Goal: Transaction & Acquisition: Purchase product/service

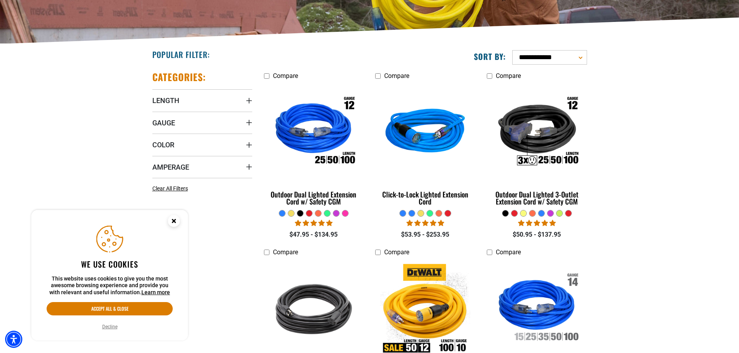
scroll to position [157, 0]
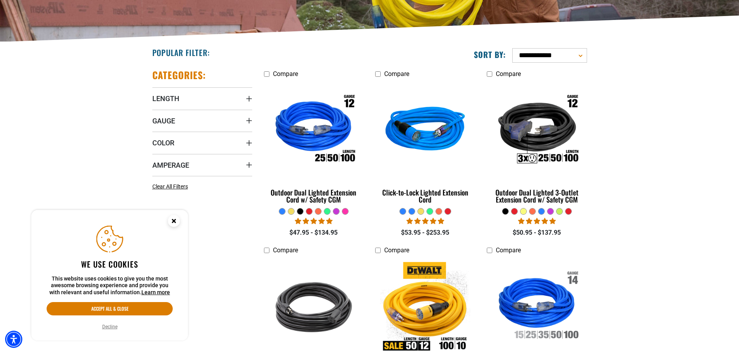
click at [107, 328] on button "Decline" at bounding box center [110, 327] width 20 height 8
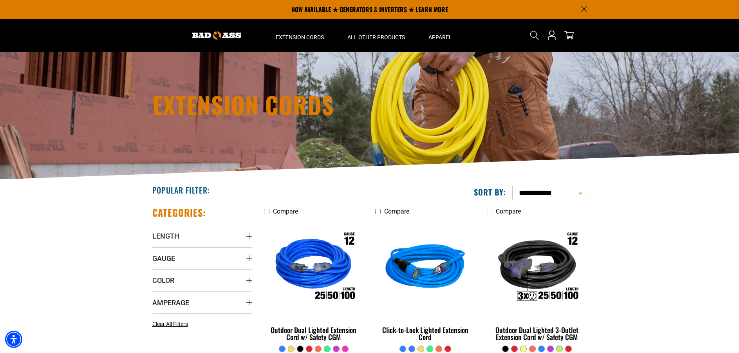
scroll to position [0, 0]
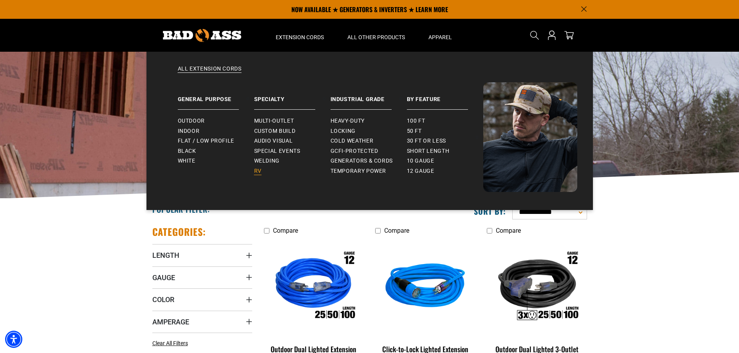
click at [257, 172] on span "RV" at bounding box center [257, 171] width 7 height 7
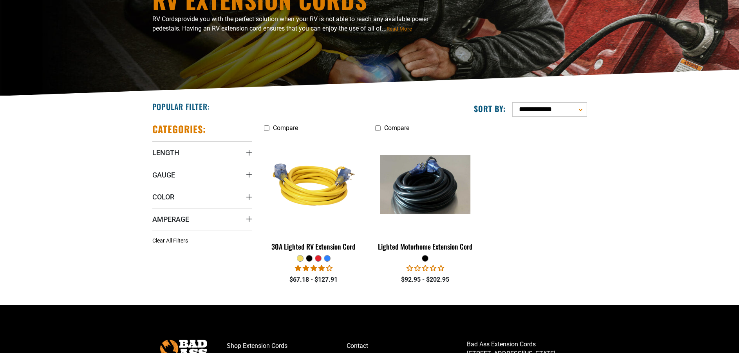
scroll to position [157, 0]
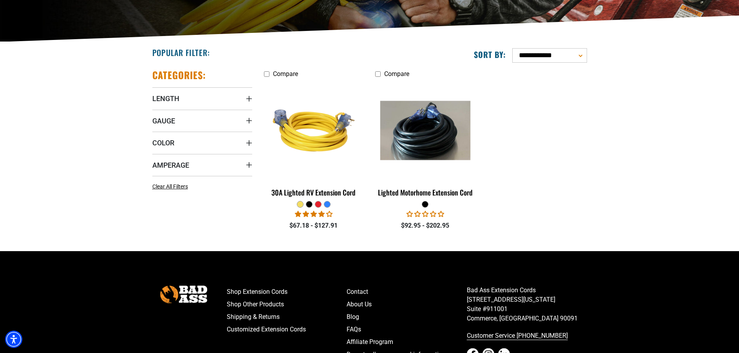
click at [326, 201] on div at bounding box center [327, 204] width 6 height 6
click at [314, 203] on fieldset at bounding box center [314, 204] width 100 height 7
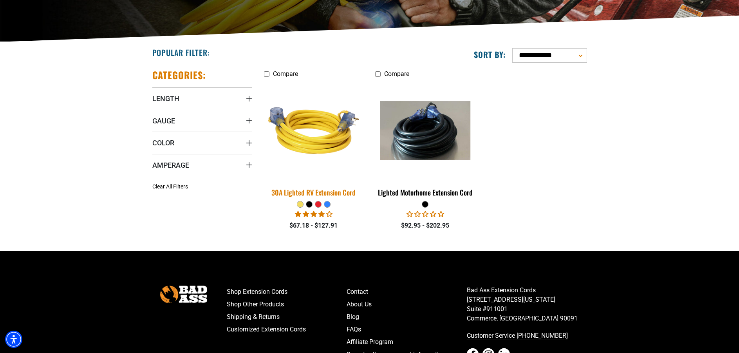
click at [319, 149] on img at bounding box center [314, 130] width 110 height 100
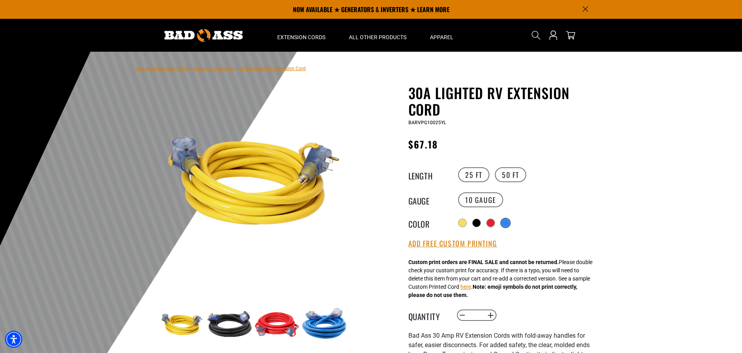
click at [510, 223] on div at bounding box center [506, 223] width 8 height 8
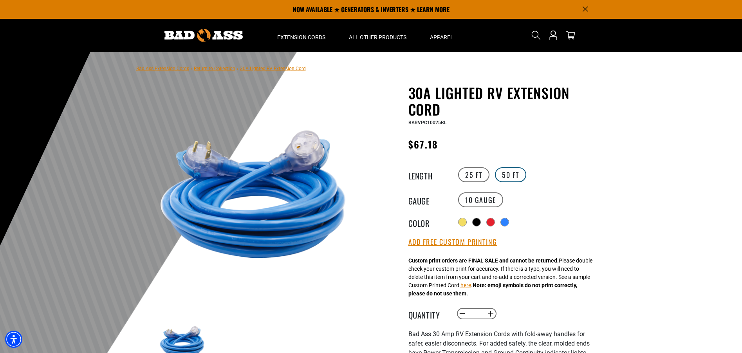
click at [512, 176] on label "50 FT" at bounding box center [510, 174] width 31 height 15
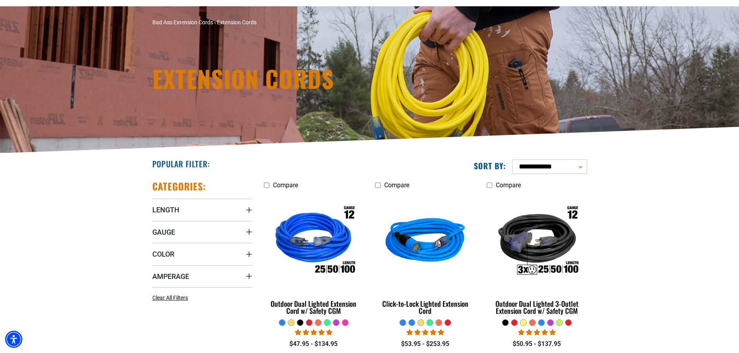
scroll to position [118, 0]
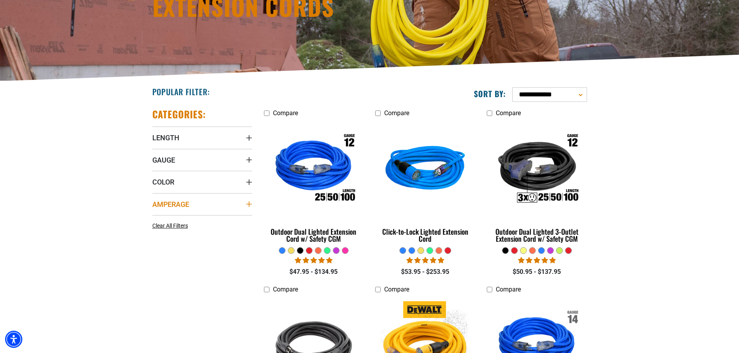
click at [246, 204] on icon "Amperage" at bounding box center [248, 203] width 5 height 5
click at [156, 235] on icon at bounding box center [155, 233] width 6 height 10
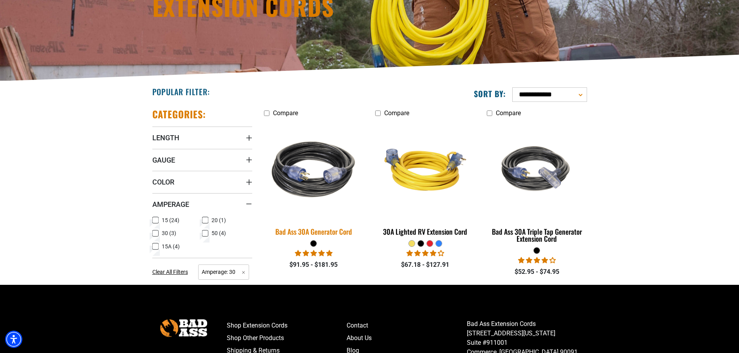
click at [300, 180] on img at bounding box center [314, 169] width 110 height 100
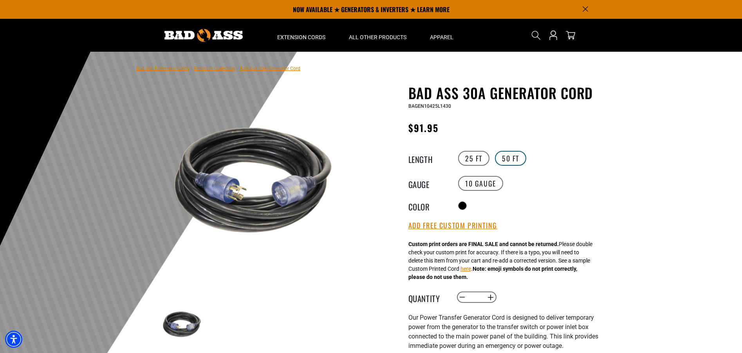
click at [507, 161] on label "50 FT" at bounding box center [510, 158] width 31 height 15
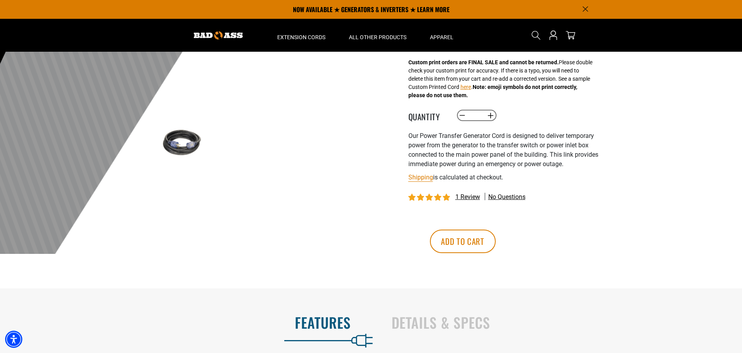
scroll to position [78, 0]
